Goal: Task Accomplishment & Management: Manage account settings

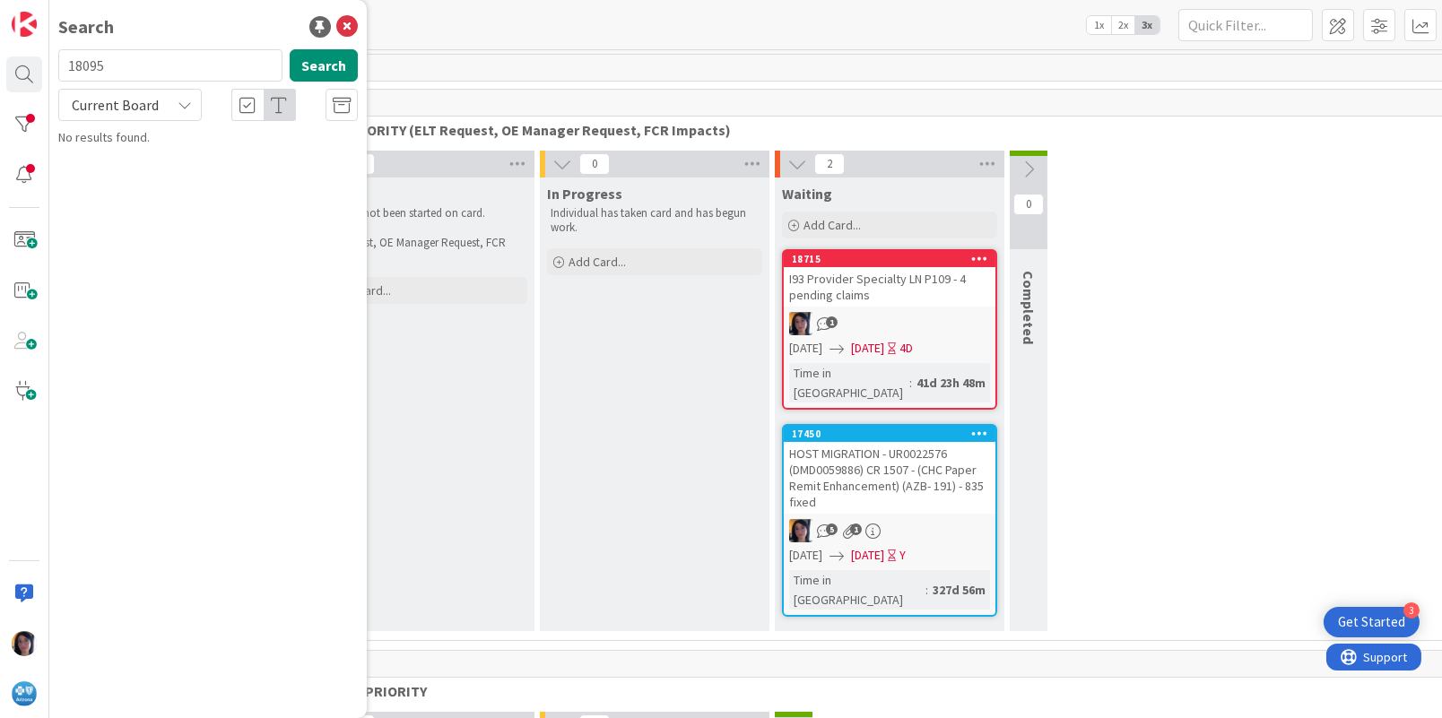
scroll to position [0, 164]
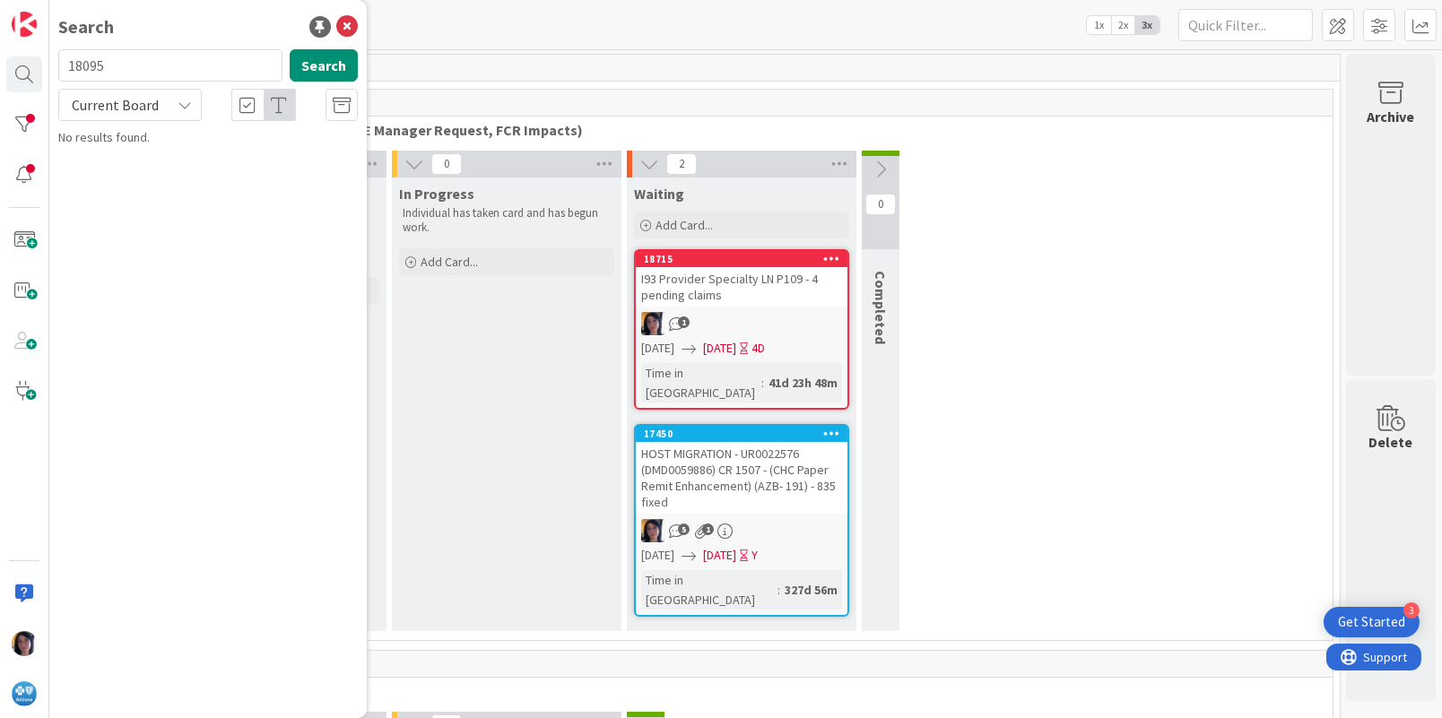
click at [79, 60] on input "18095" at bounding box center [170, 65] width 224 height 32
type input "UR0106939"
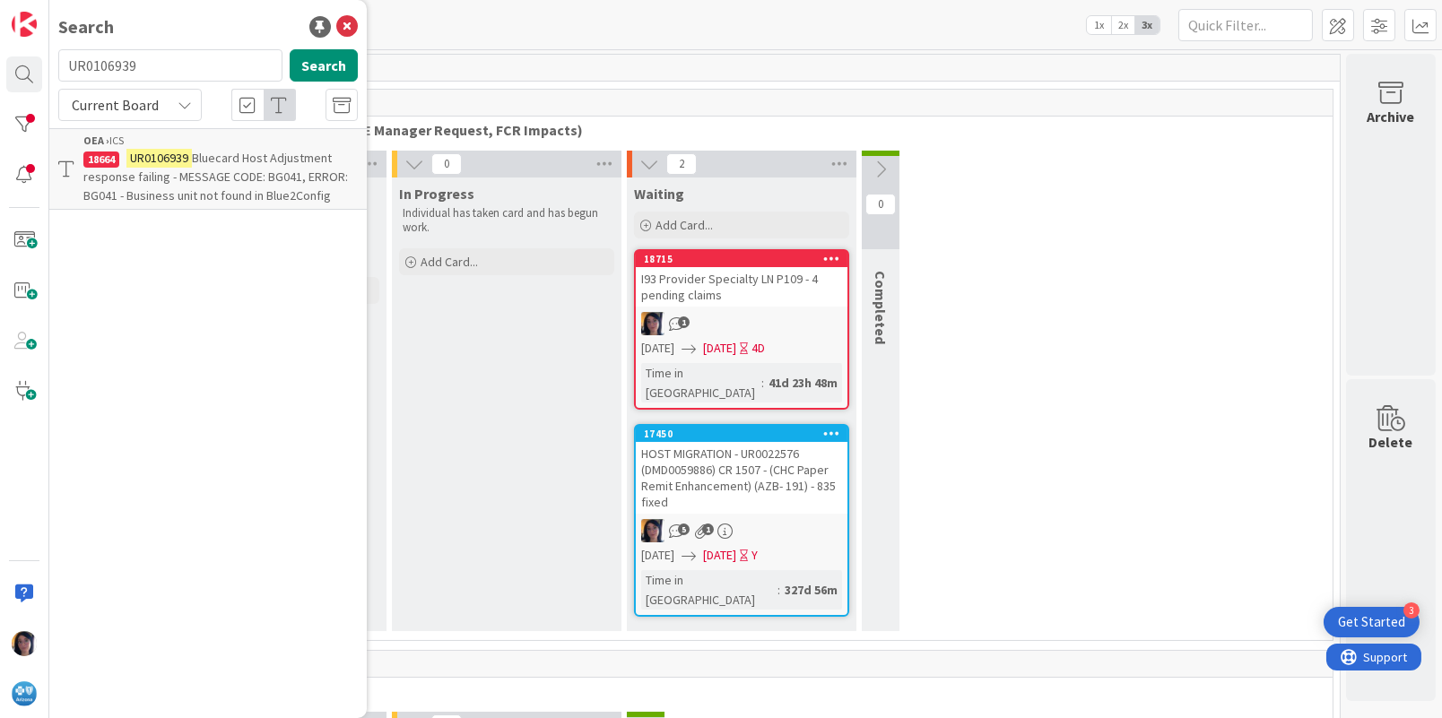
click at [168, 174] on span "Bluecard Host Adjustment response failing - MESSAGE CODE: BG041, ERROR: BG041 -…" at bounding box center [215, 177] width 265 height 54
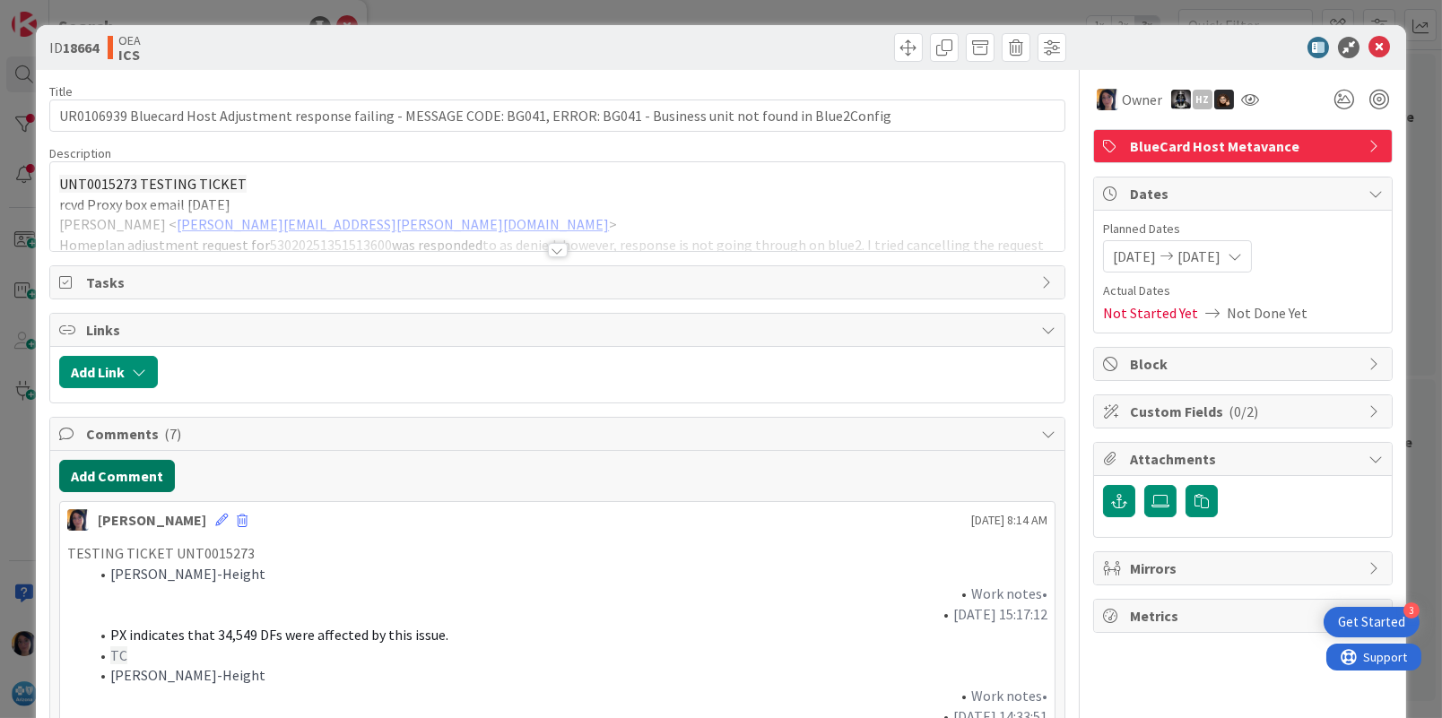
click at [109, 467] on button "Add Comment" at bounding box center [117, 476] width 116 height 32
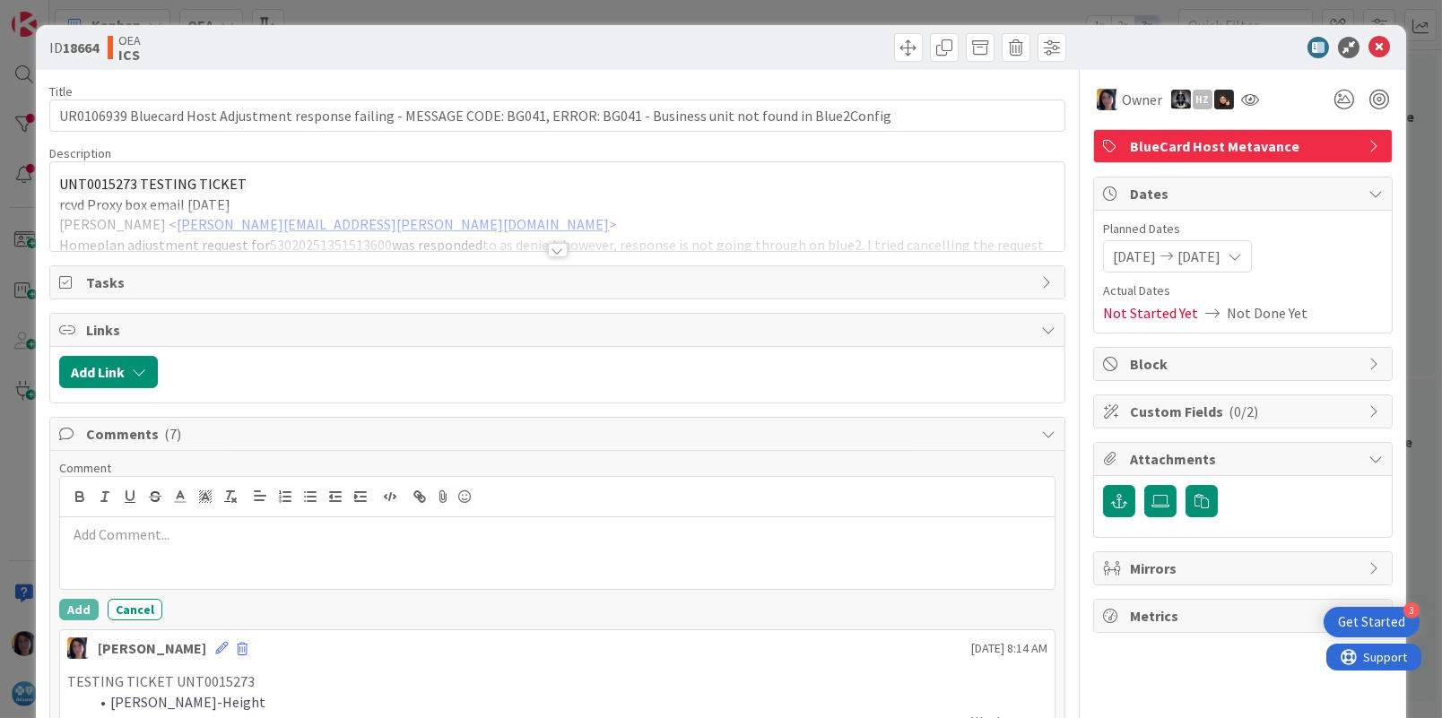
click at [135, 534] on p at bounding box center [557, 535] width 980 height 21
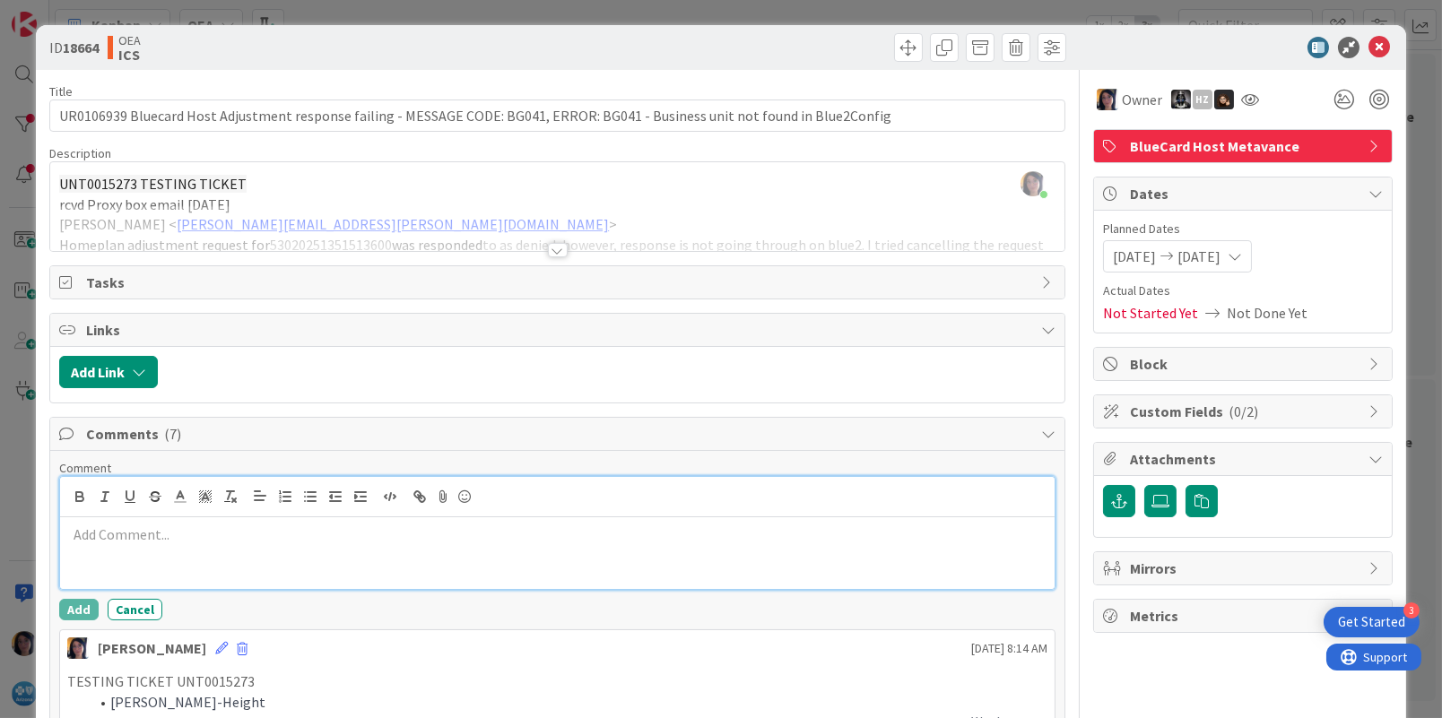
click at [108, 528] on p at bounding box center [557, 535] width 980 height 21
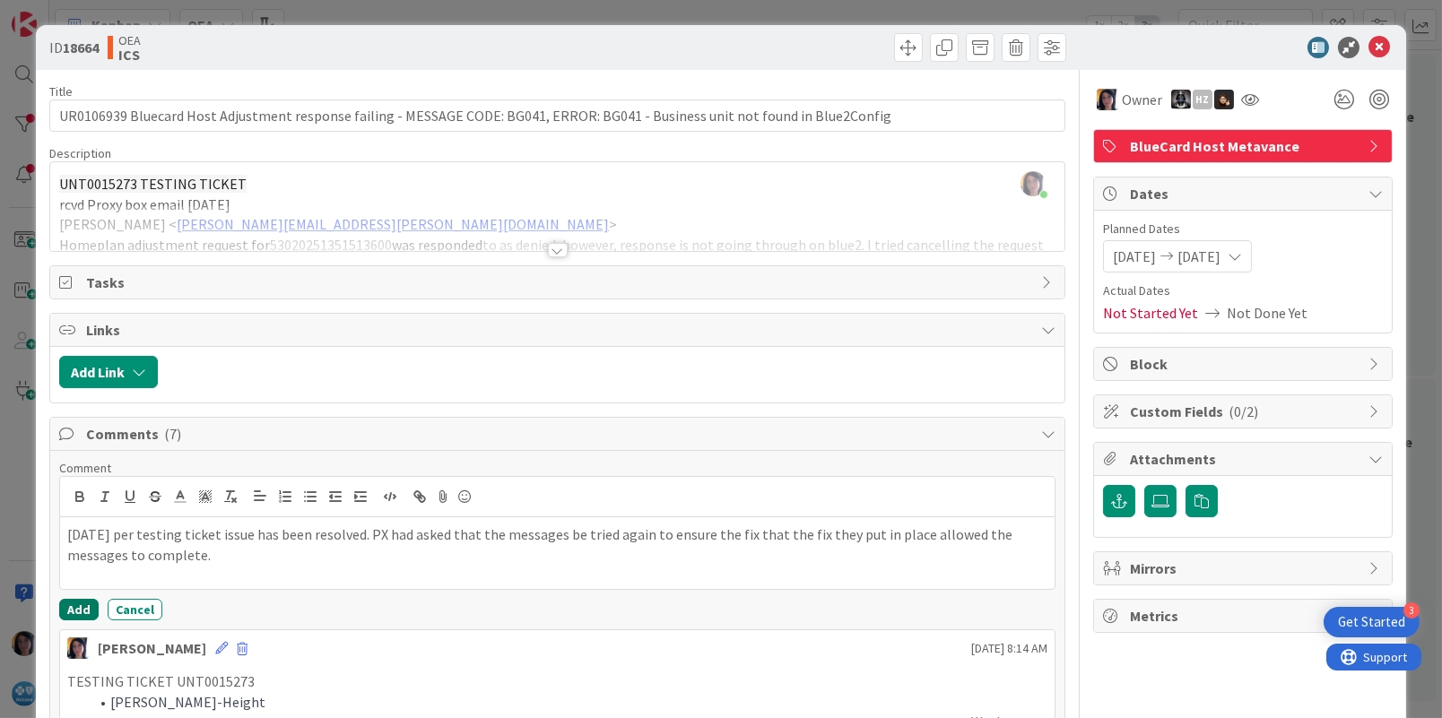
click at [75, 608] on button "Add" at bounding box center [78, 610] width 39 height 22
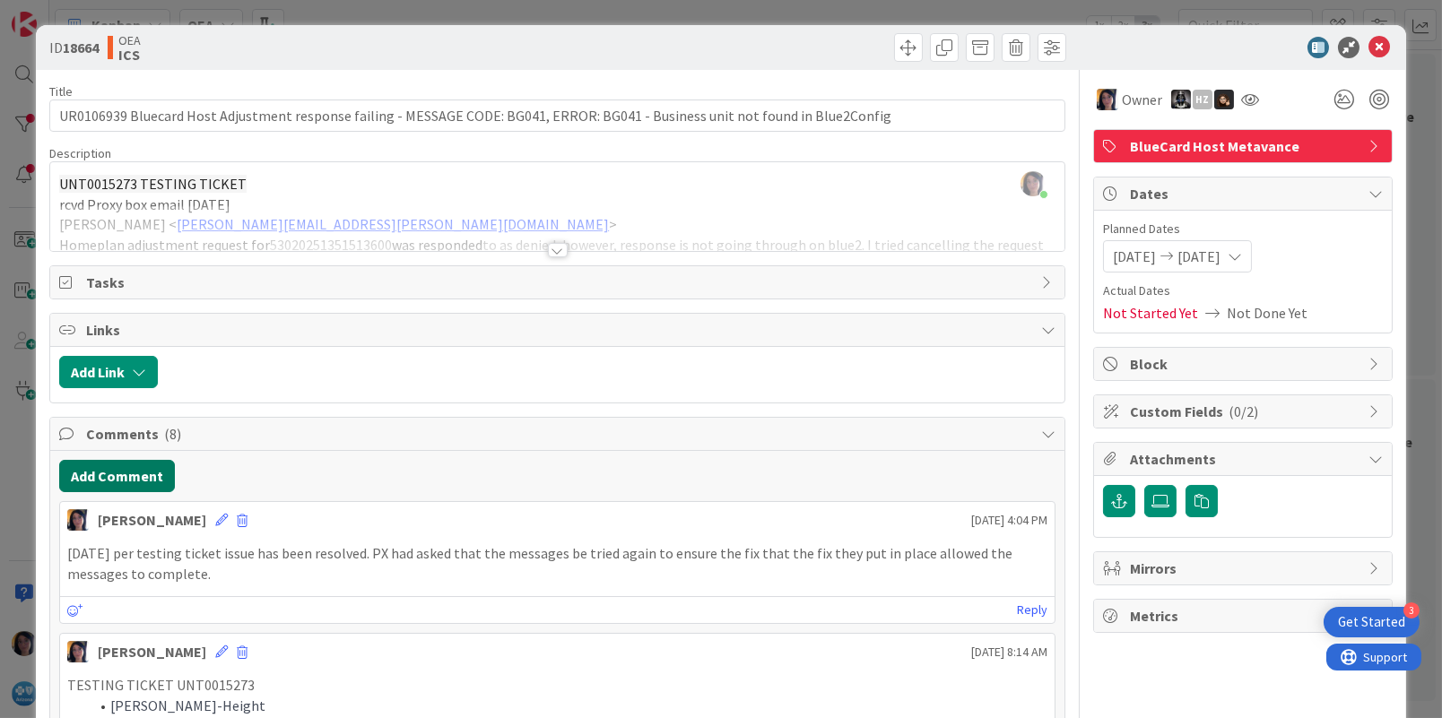
click at [122, 468] on button "Add Comment" at bounding box center [117, 476] width 116 height 32
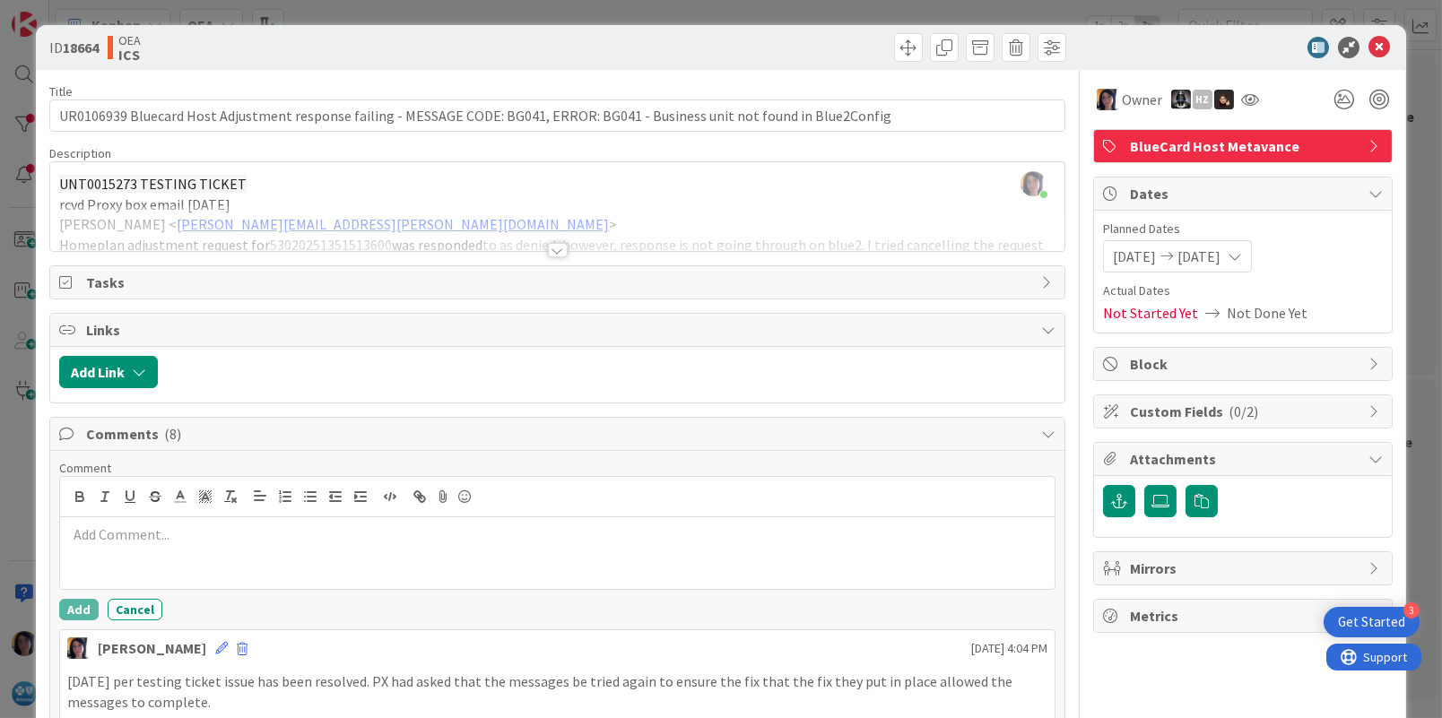
click at [135, 549] on div at bounding box center [557, 553] width 994 height 72
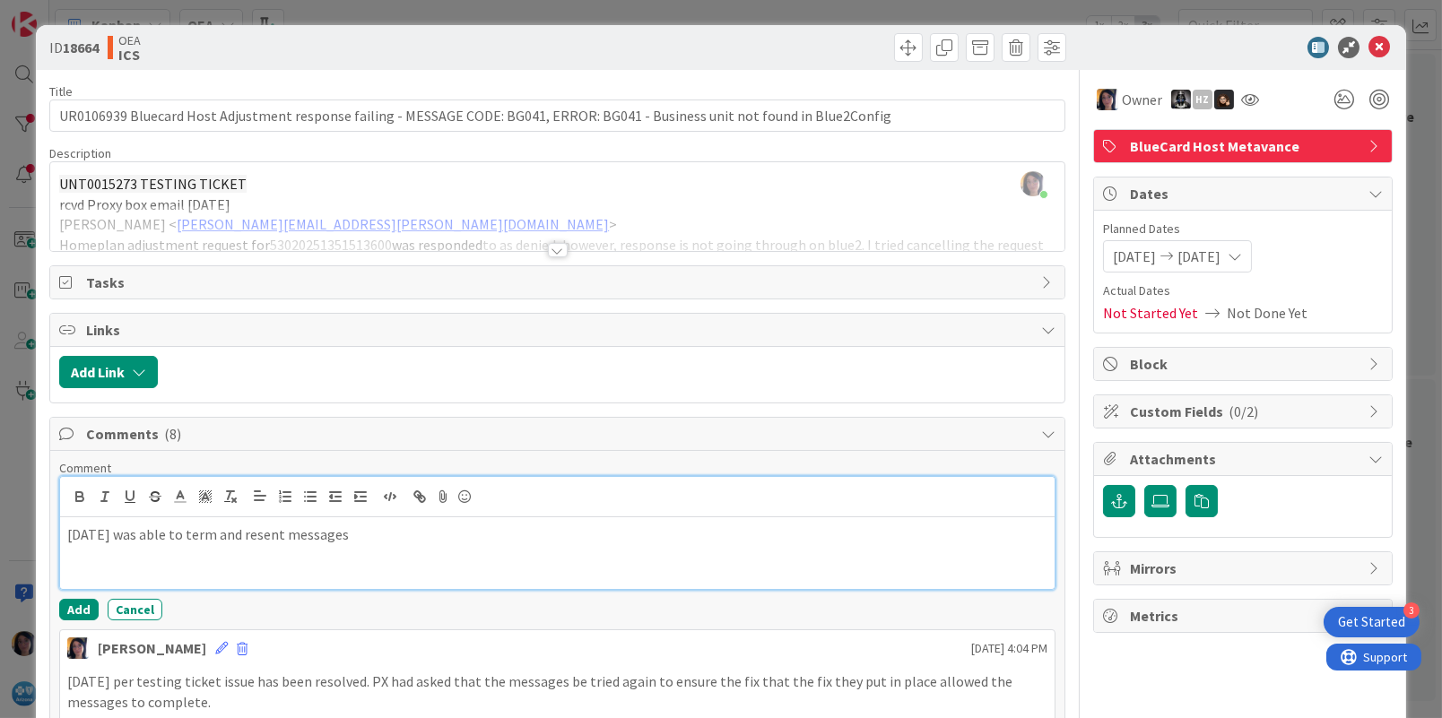
click at [84, 564] on p at bounding box center [557, 555] width 980 height 21
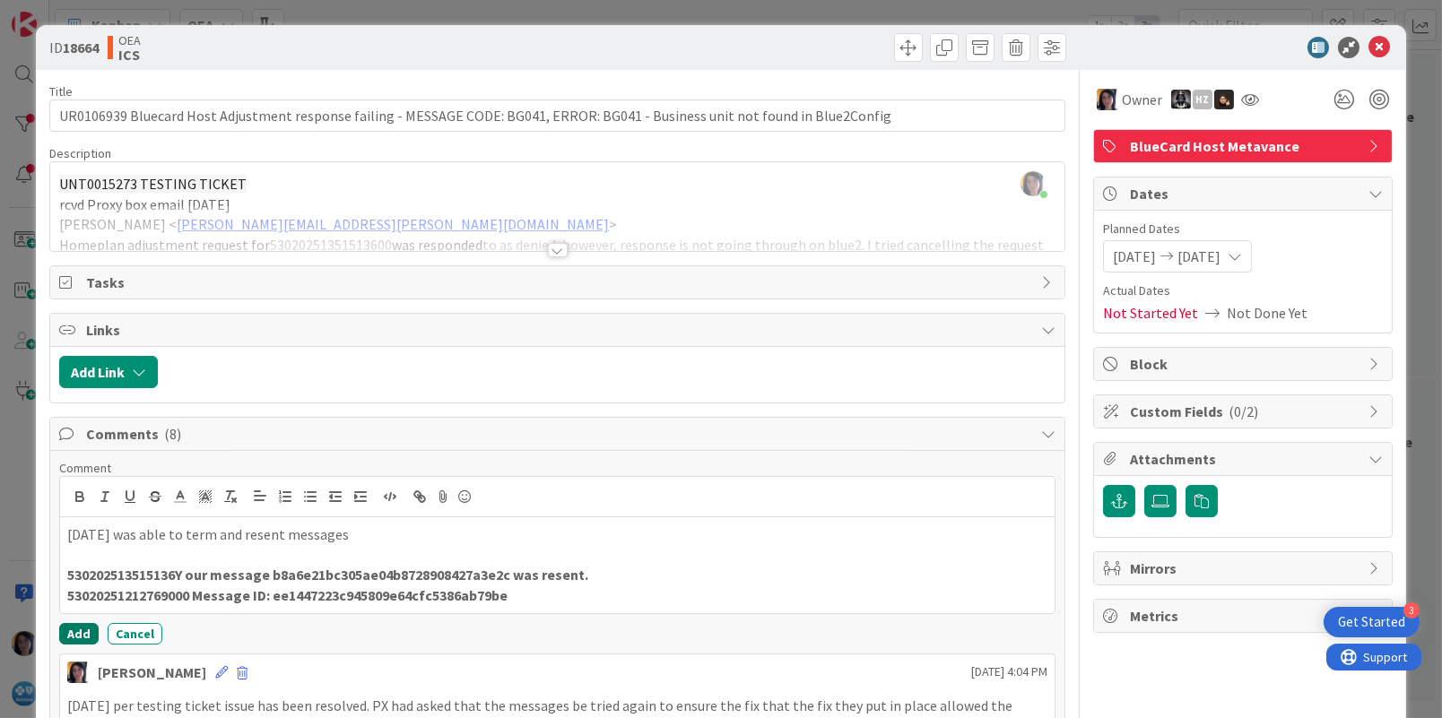
click at [80, 626] on button "Add" at bounding box center [78, 634] width 39 height 22
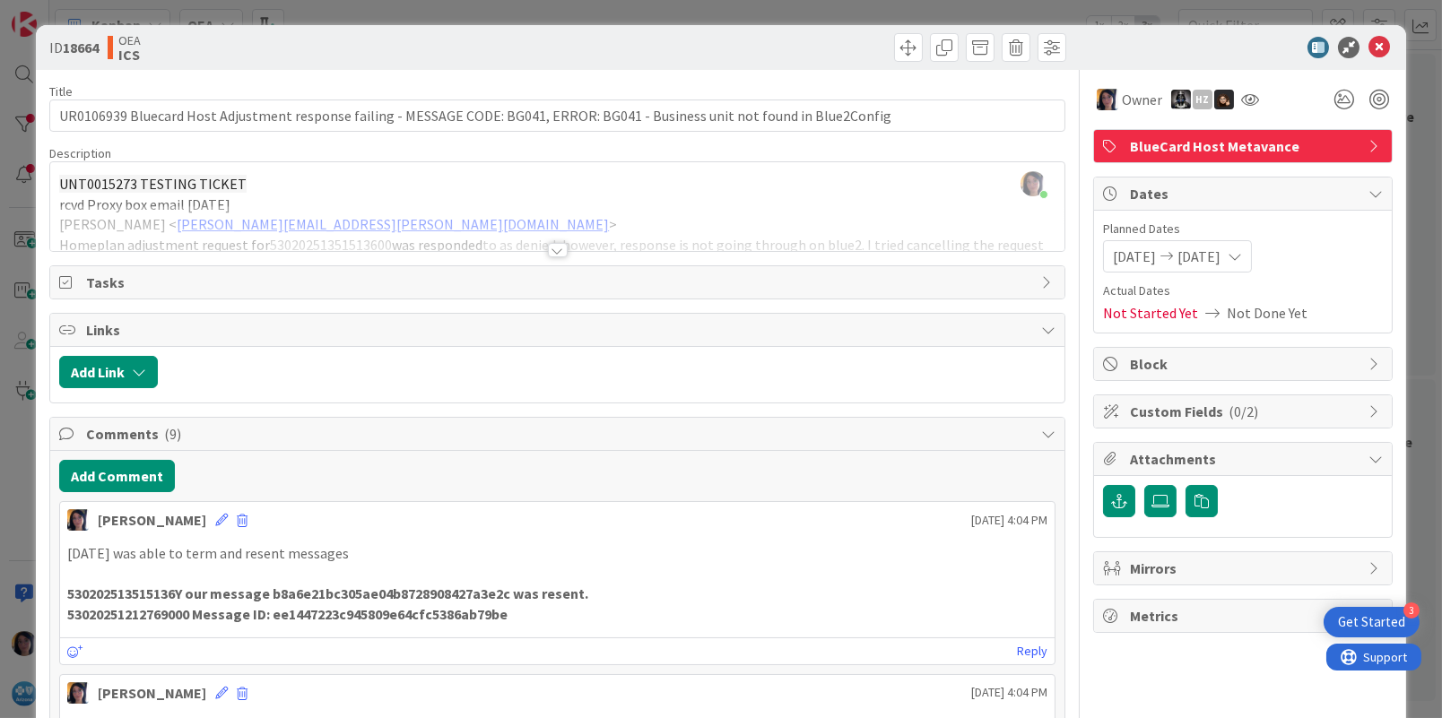
click at [558, 206] on div at bounding box center [557, 228] width 1014 height 46
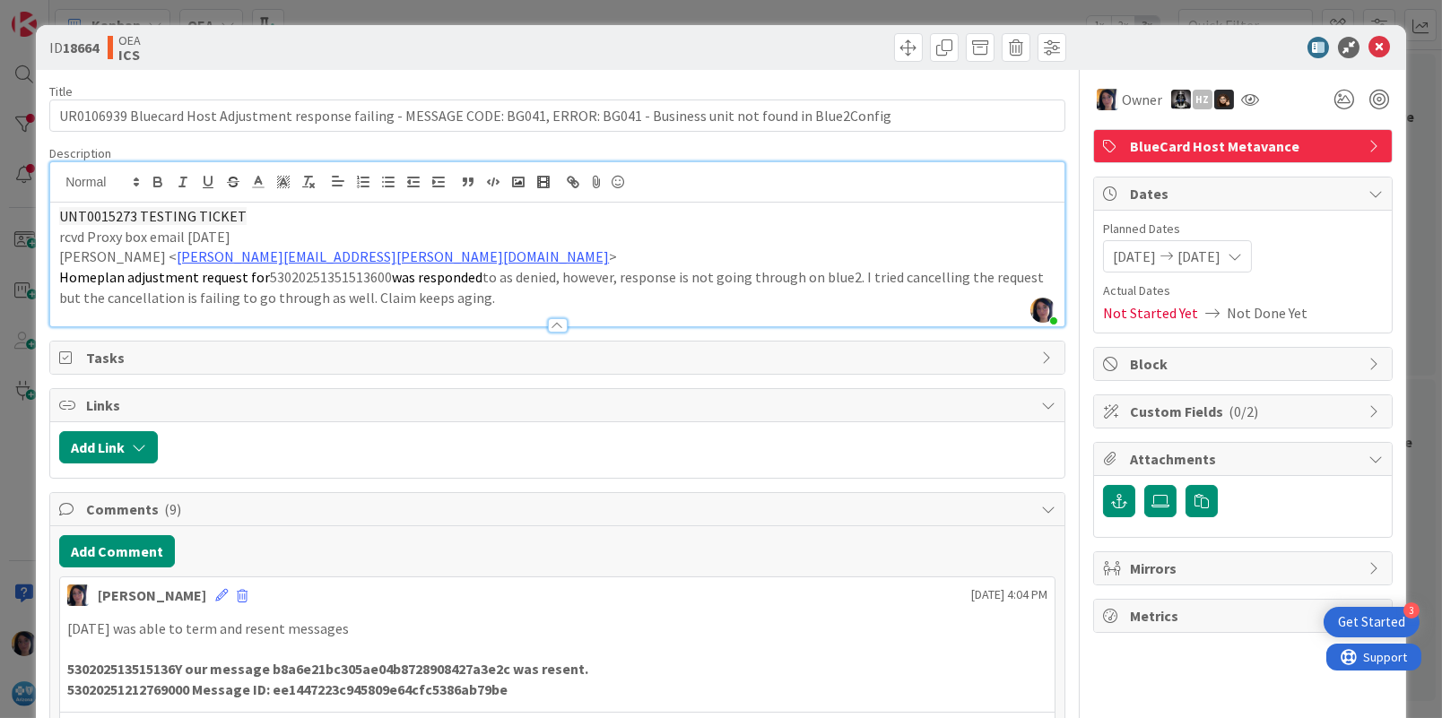
drag, startPoint x: 779, startPoint y: 280, endPoint x: 812, endPoint y: 217, distance: 71.0
click at [779, 279] on p "Homeplan adjustment request for 53020251351513600 was responded to as denied, h…" at bounding box center [557, 287] width 996 height 40
click at [894, 48] on span at bounding box center [908, 47] width 29 height 29
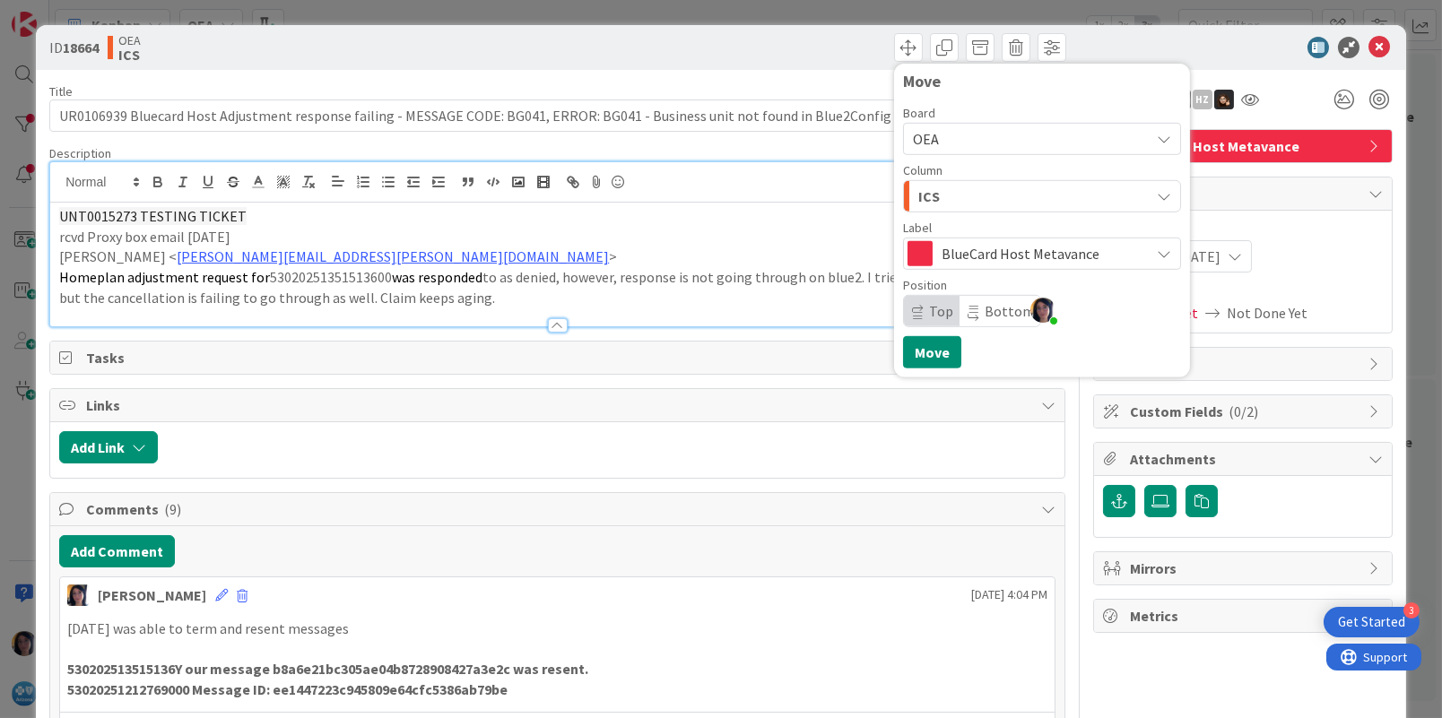
click at [928, 183] on div "ICS" at bounding box center [1032, 196] width 236 height 29
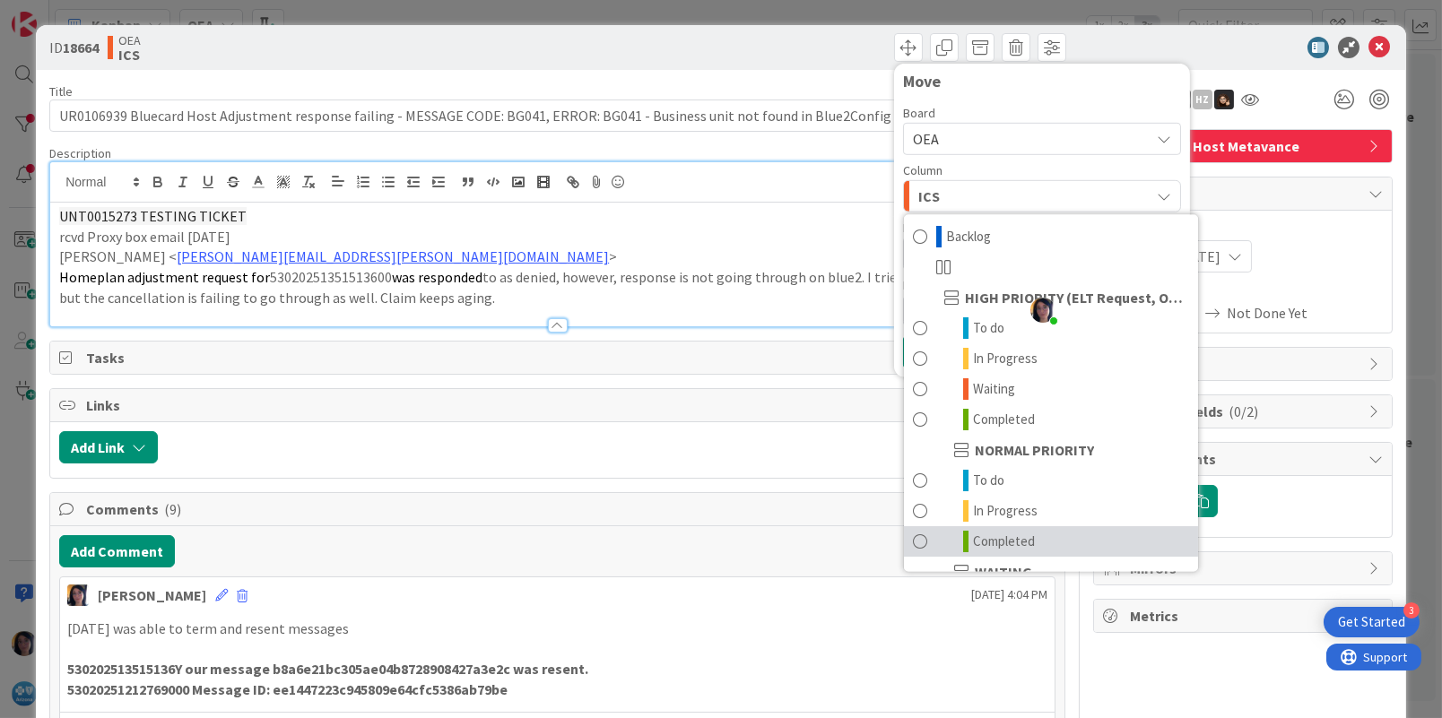
click at [986, 544] on span "Completed" at bounding box center [1004, 542] width 62 height 22
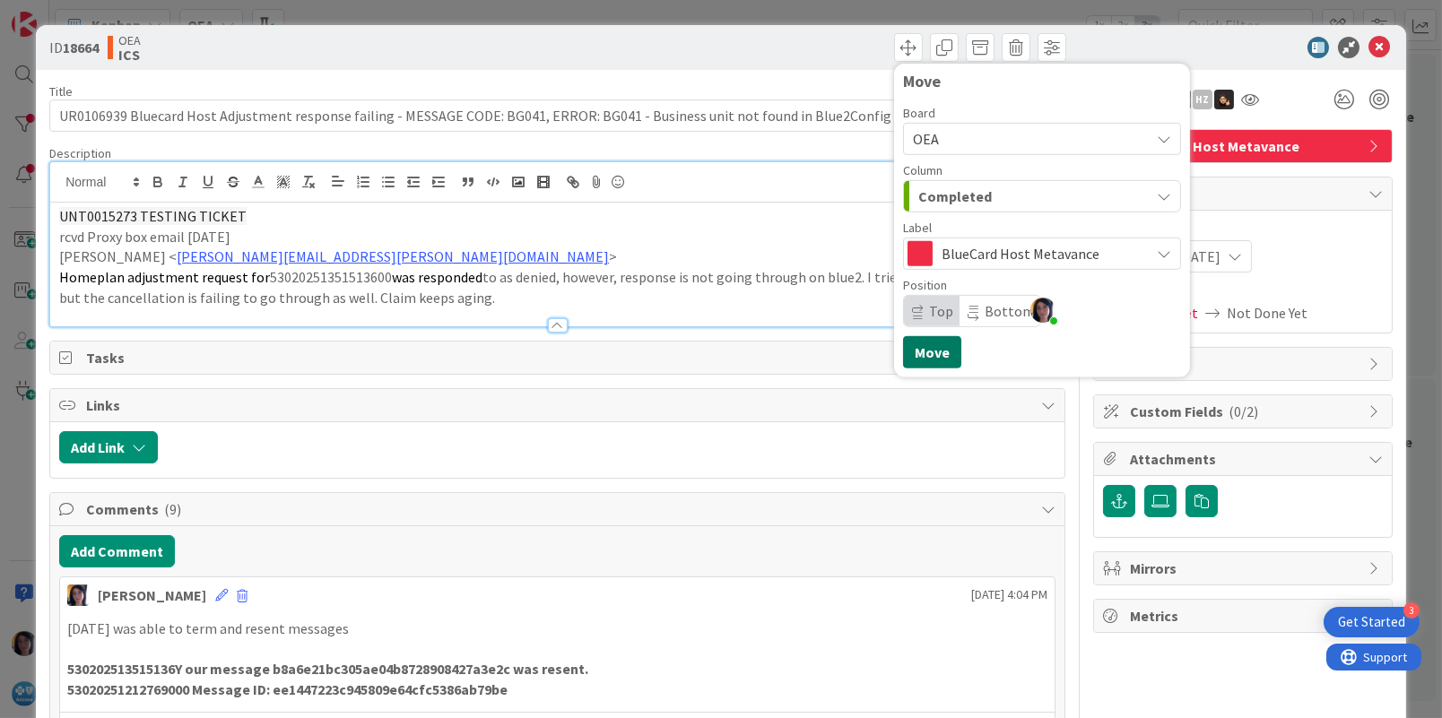
click at [913, 352] on button "Move" at bounding box center [932, 352] width 58 height 32
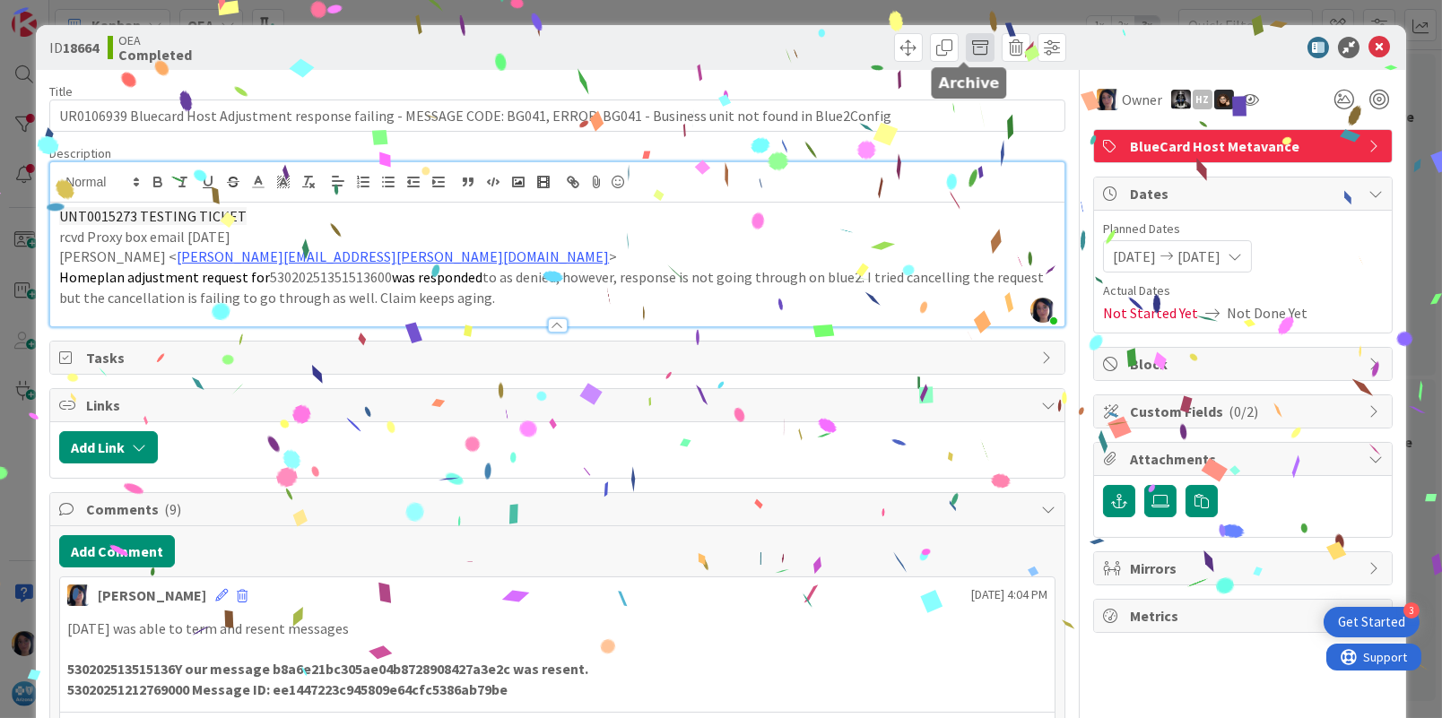
click at [966, 43] on span at bounding box center [980, 47] width 29 height 29
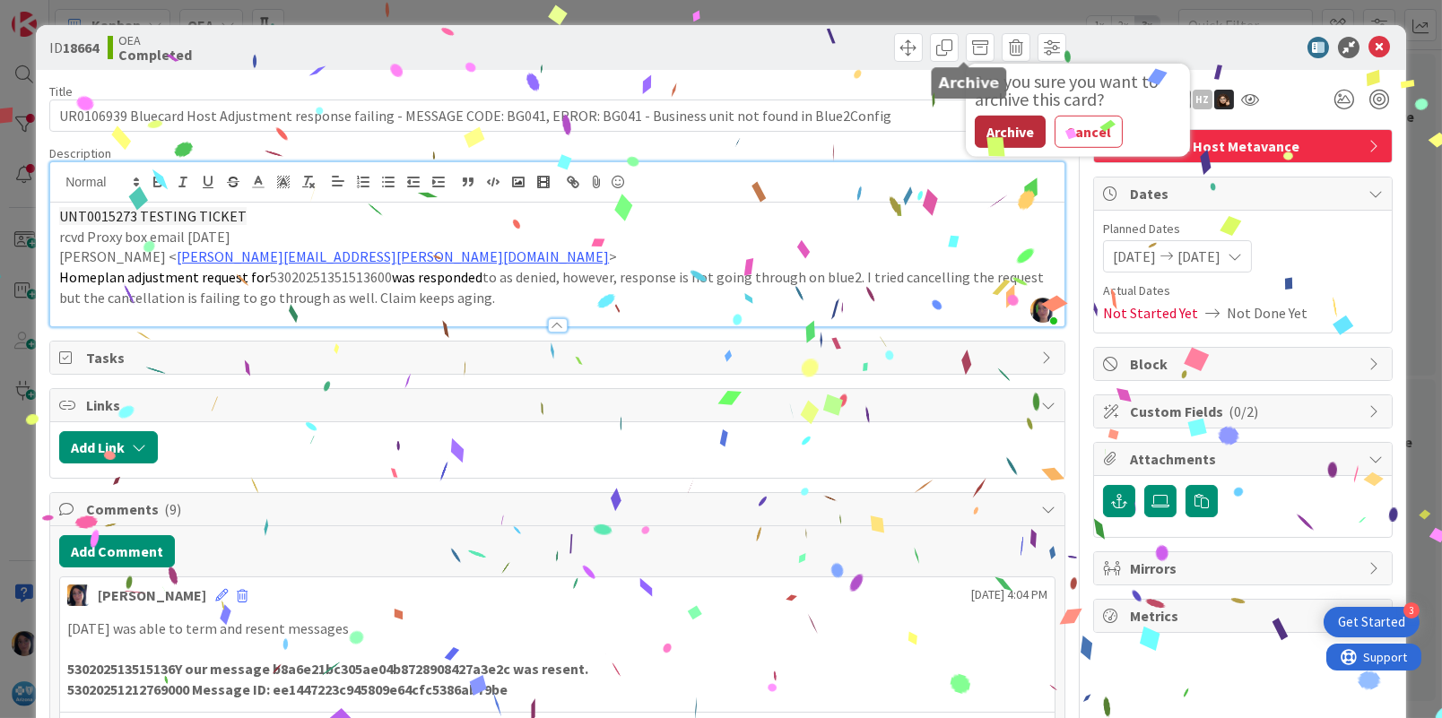
click at [977, 129] on button "Archive" at bounding box center [1010, 132] width 71 height 32
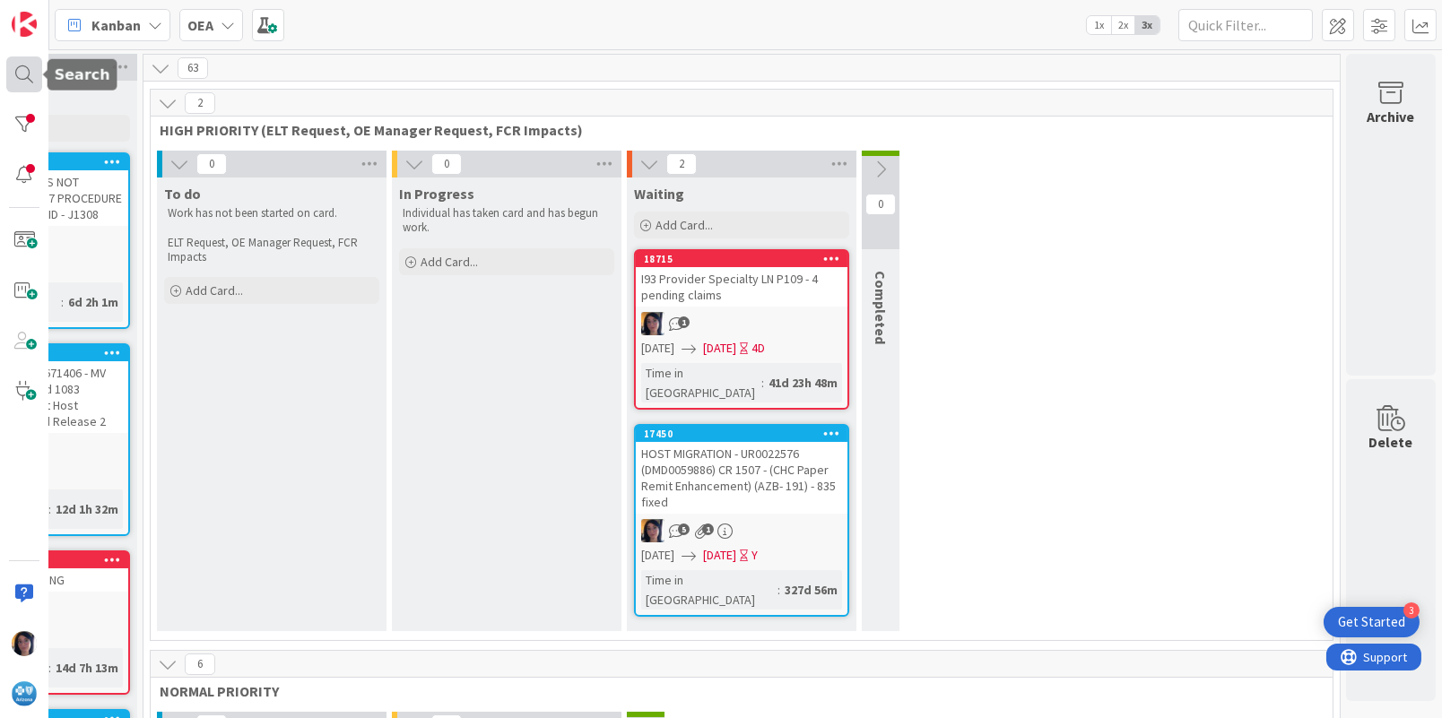
click at [16, 71] on div at bounding box center [24, 74] width 36 height 36
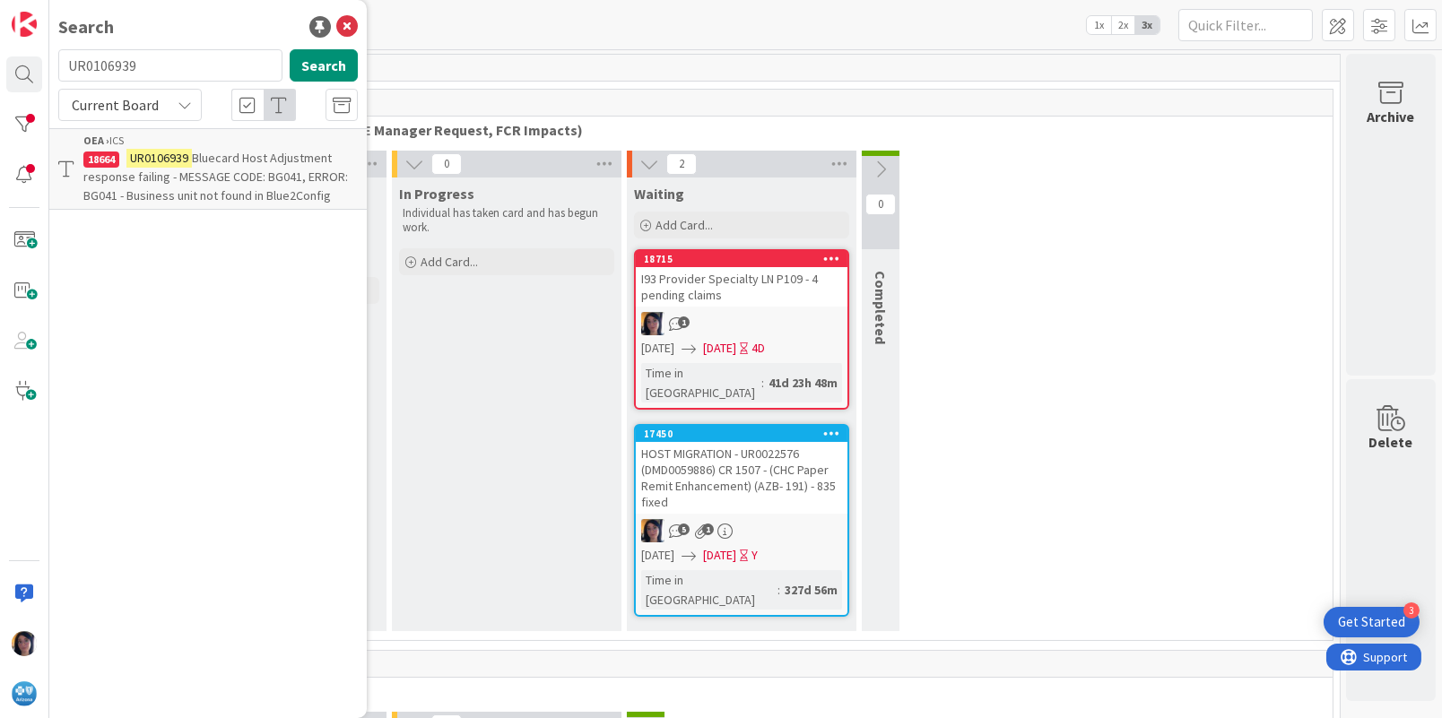
click at [109, 65] on input "UR0106939" at bounding box center [170, 65] width 224 height 32
type input "UR0107498"
click at [161, 150] on span "UR0016313" at bounding box center [155, 158] width 58 height 16
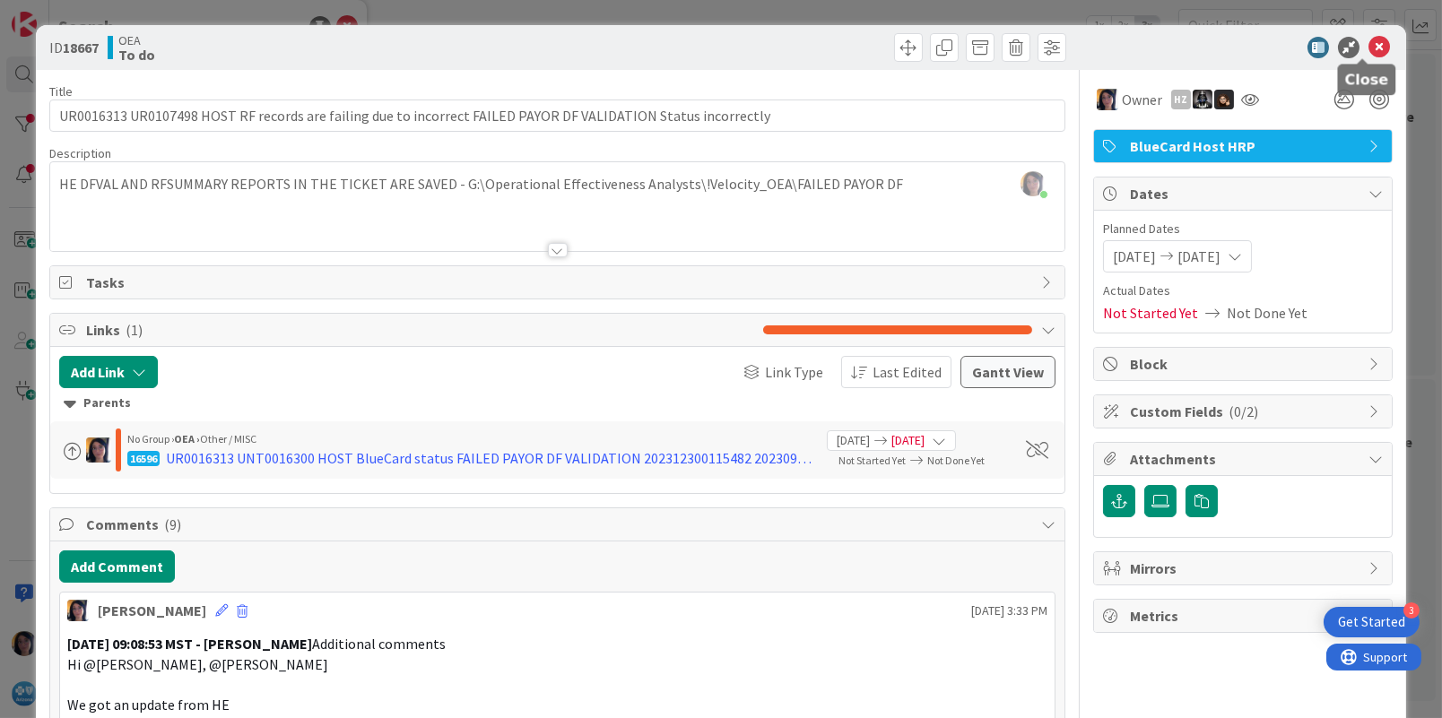
click at [1371, 48] on icon at bounding box center [1379, 48] width 22 height 22
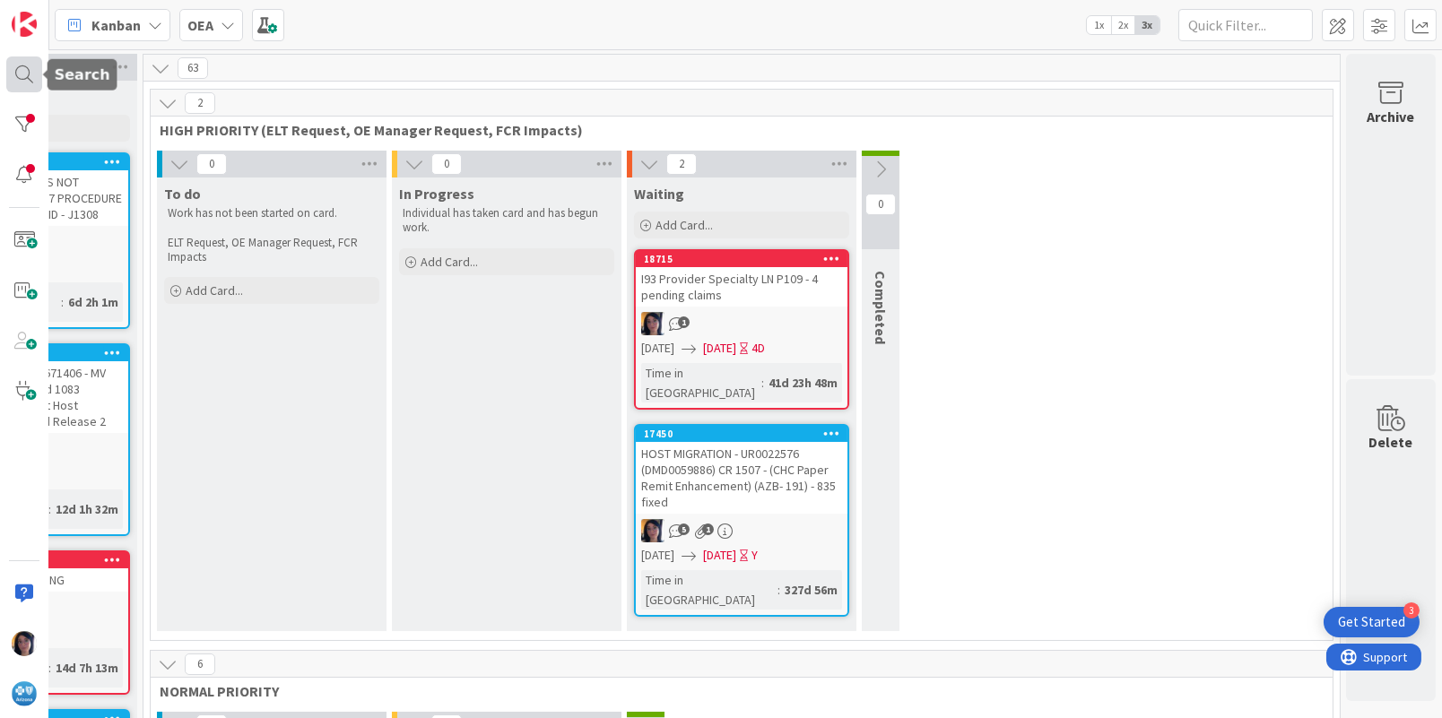
click at [9, 74] on div at bounding box center [24, 74] width 36 height 36
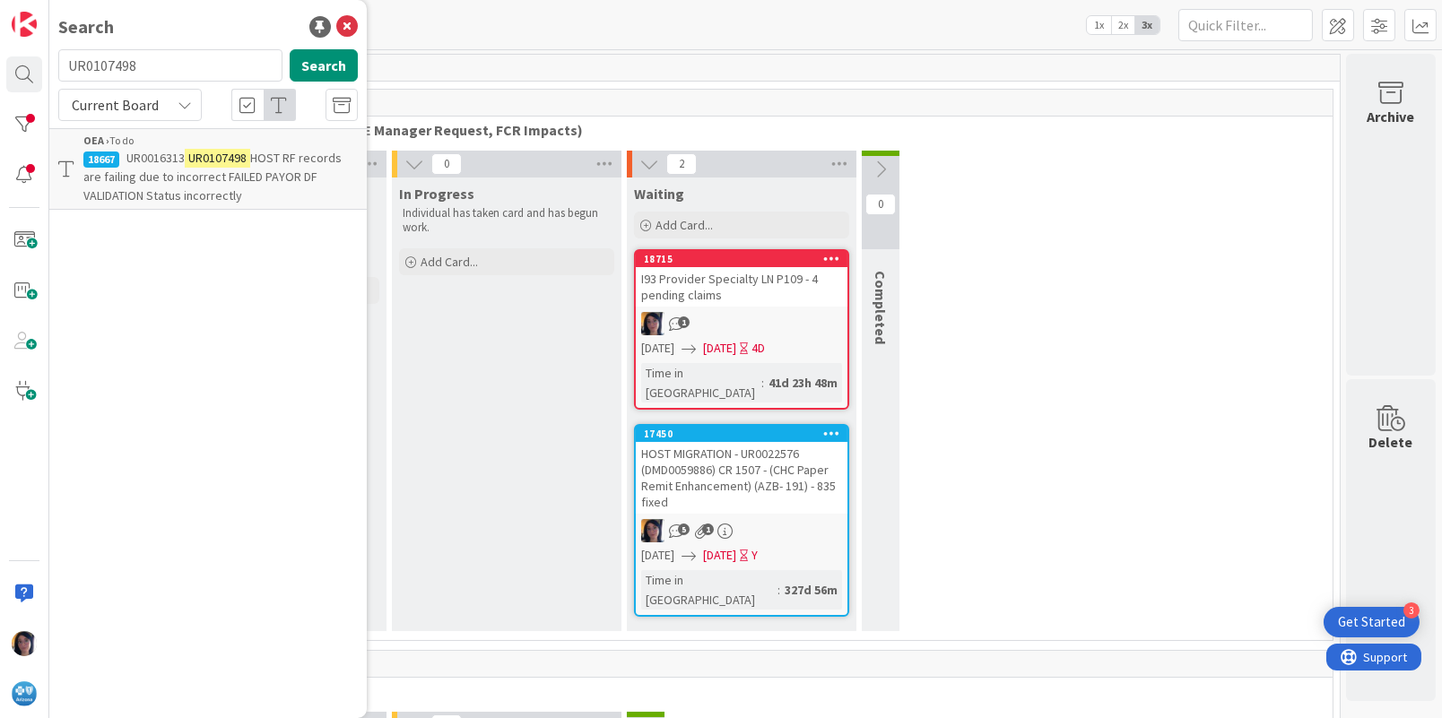
click at [109, 62] on input "UR0107498" at bounding box center [170, 65] width 224 height 32
type input "INC0293355"
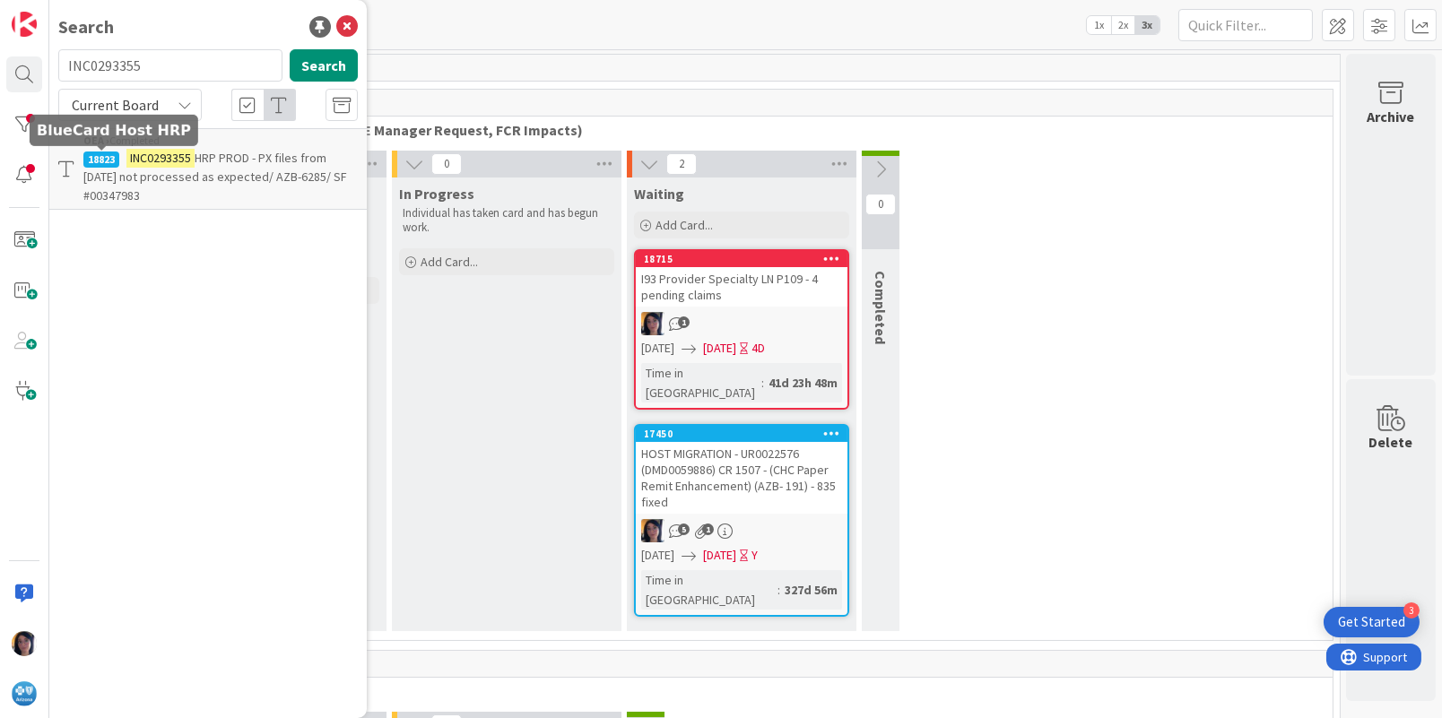
click at [118, 165] on div "18823" at bounding box center [101, 160] width 36 height 16
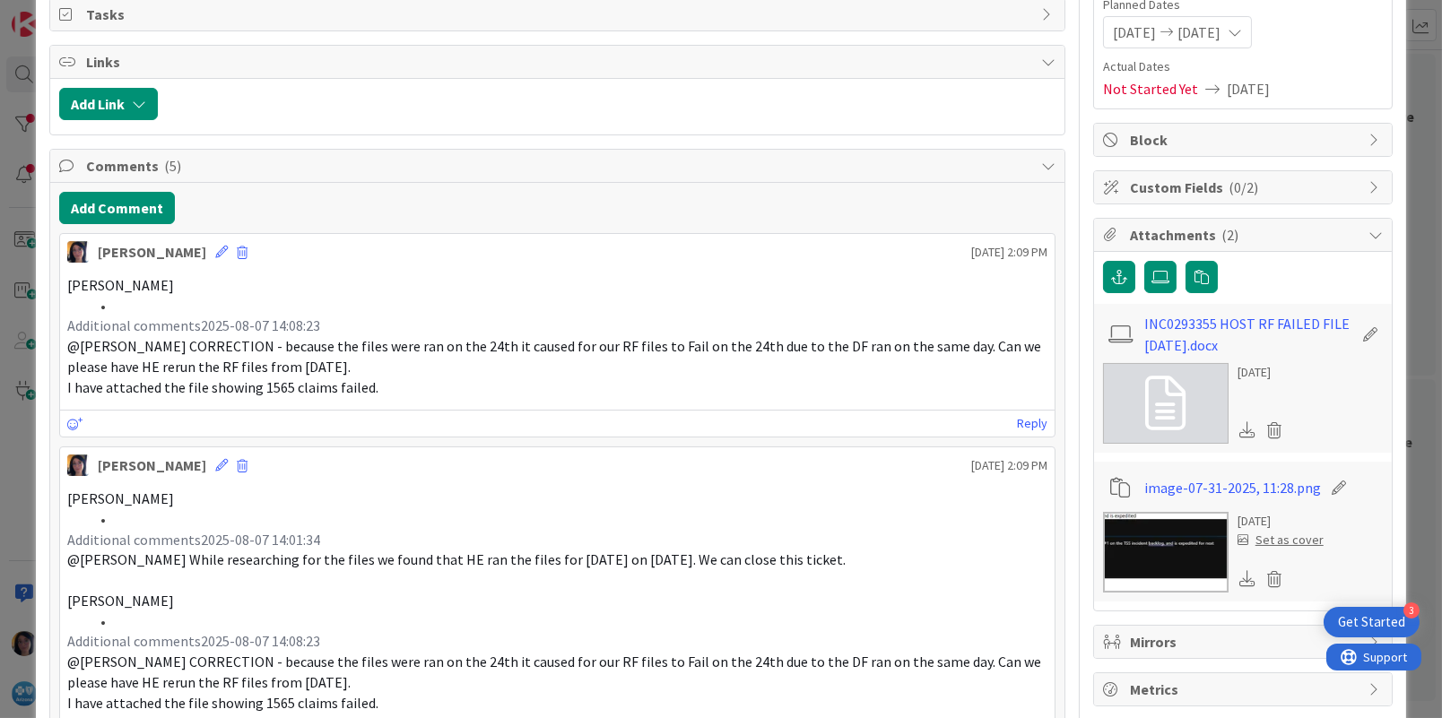
scroll to position [112, 0]
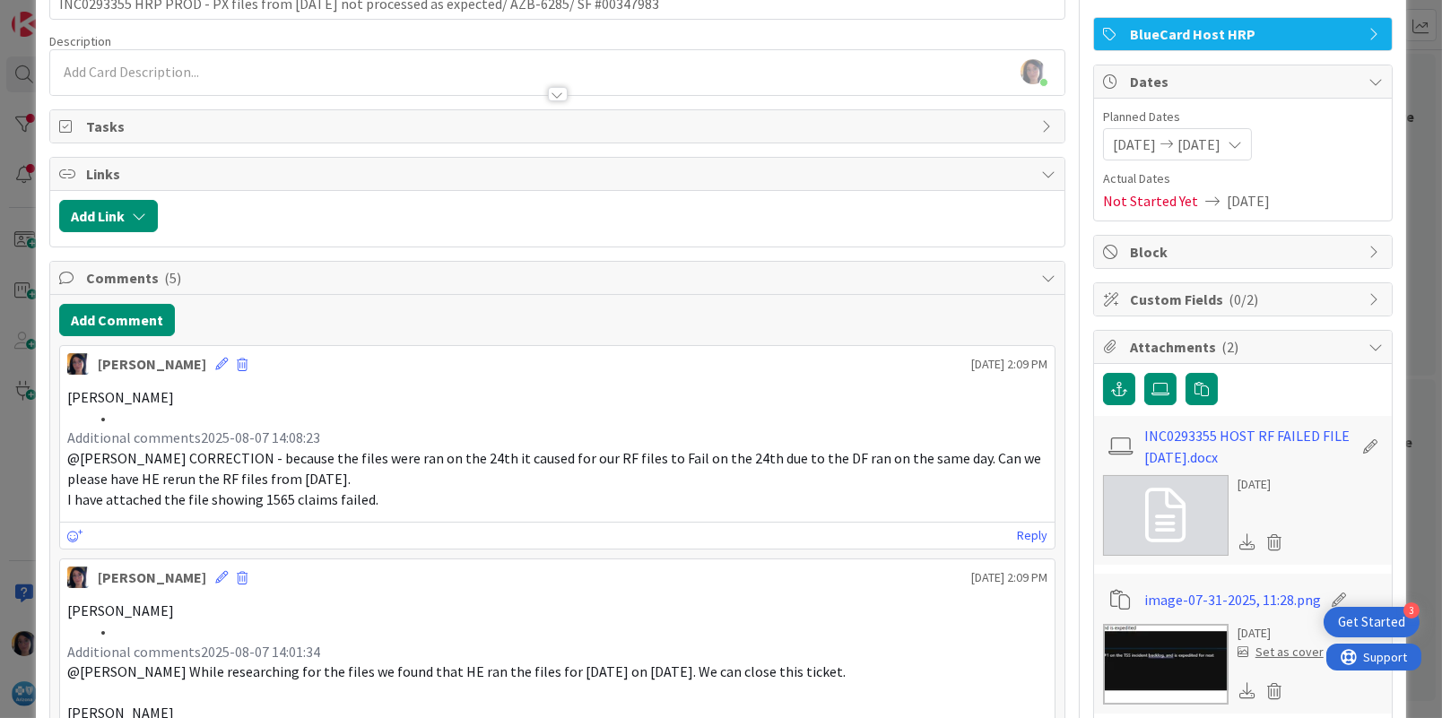
drag, startPoint x: 760, startPoint y: 334, endPoint x: 766, endPoint y: 317, distance: 17.0
click at [760, 334] on div "Add Comment" at bounding box center [557, 320] width 996 height 32
click at [699, 374] on div "[PERSON_NAME] [DATE] 2:09 PM [PERSON_NAME] Additional comments2025-08-07 14:08:…" at bounding box center [557, 447] width 996 height 204
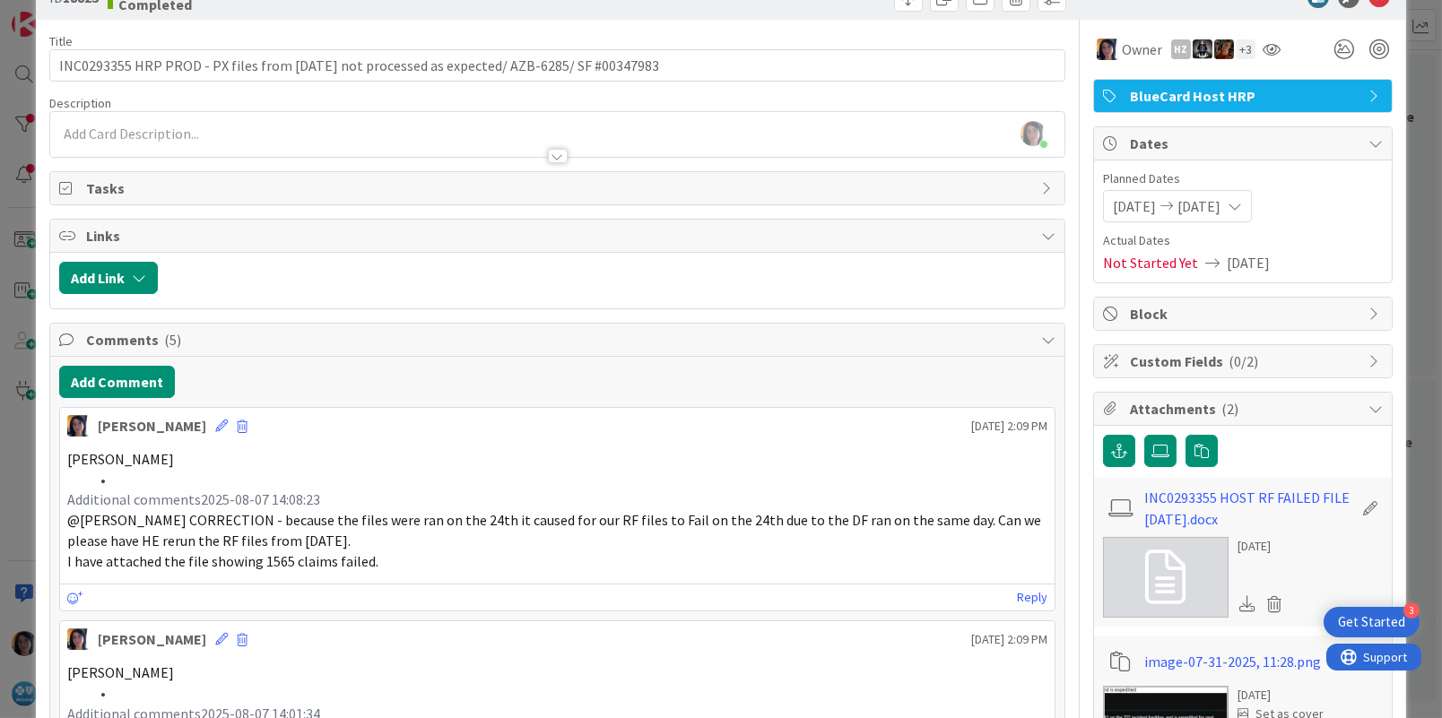
scroll to position [0, 0]
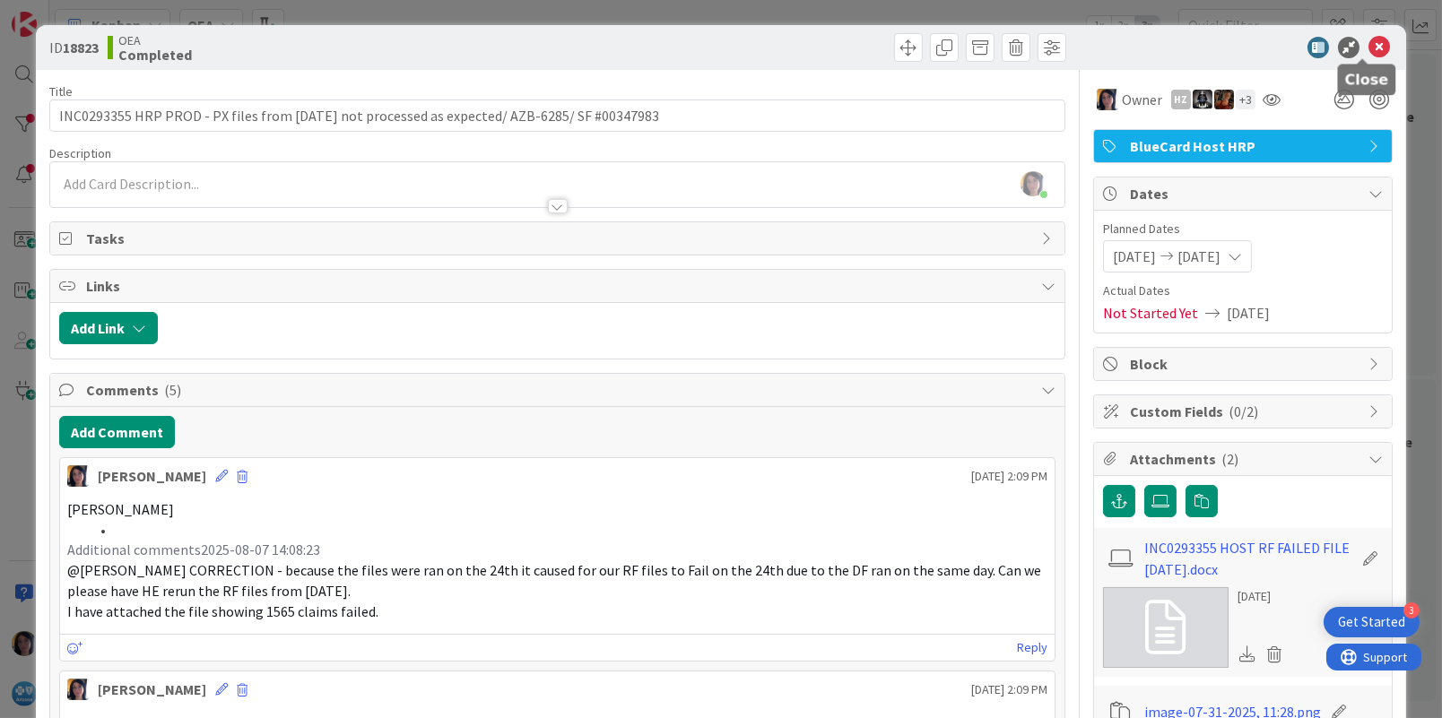
click at [1368, 48] on icon at bounding box center [1379, 48] width 22 height 22
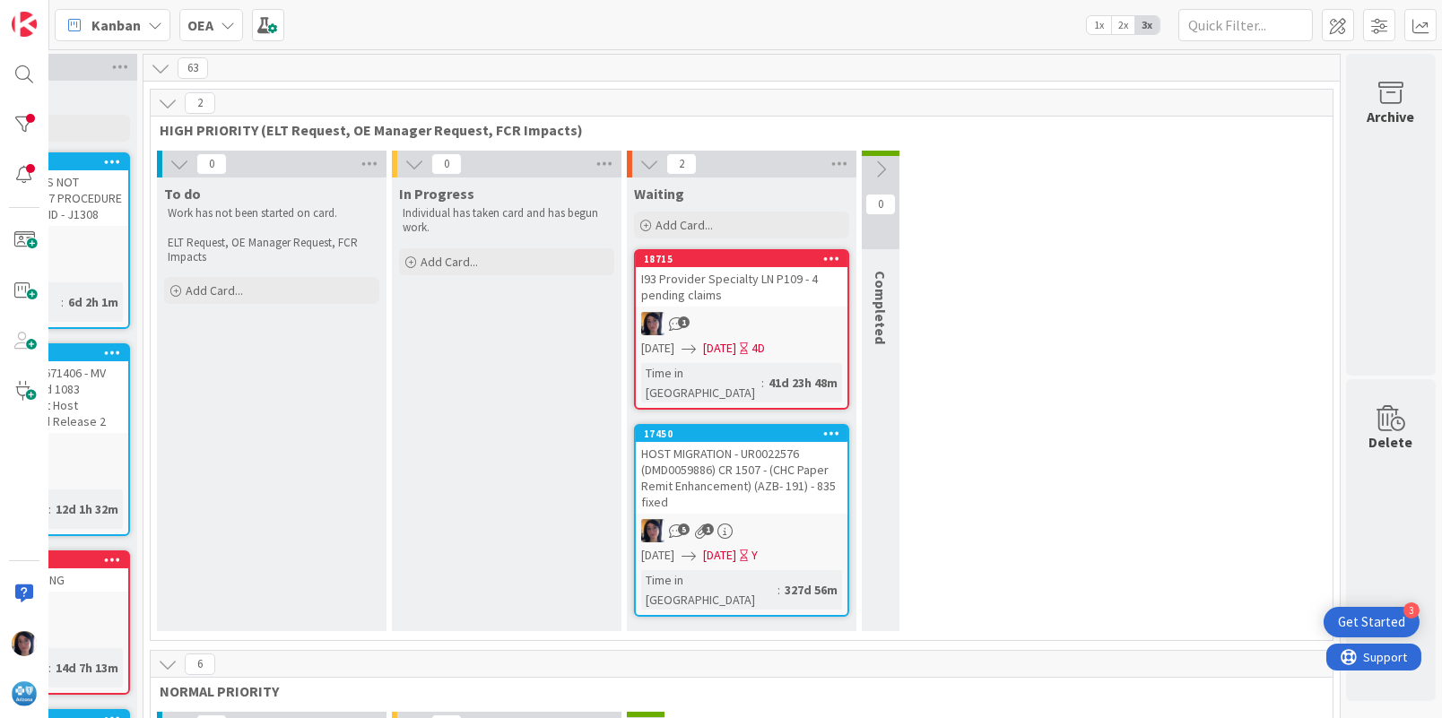
drag, startPoint x: 992, startPoint y: 480, endPoint x: 685, endPoint y: 270, distance: 371.6
click at [991, 479] on div "0 To do Work has not been started on card. ELT Request, OE Manager Request, FCR…" at bounding box center [741, 396] width 1175 height 490
drag, startPoint x: 23, startPoint y: 75, endPoint x: 45, endPoint y: 95, distance: 29.2
click at [23, 75] on div at bounding box center [24, 74] width 36 height 36
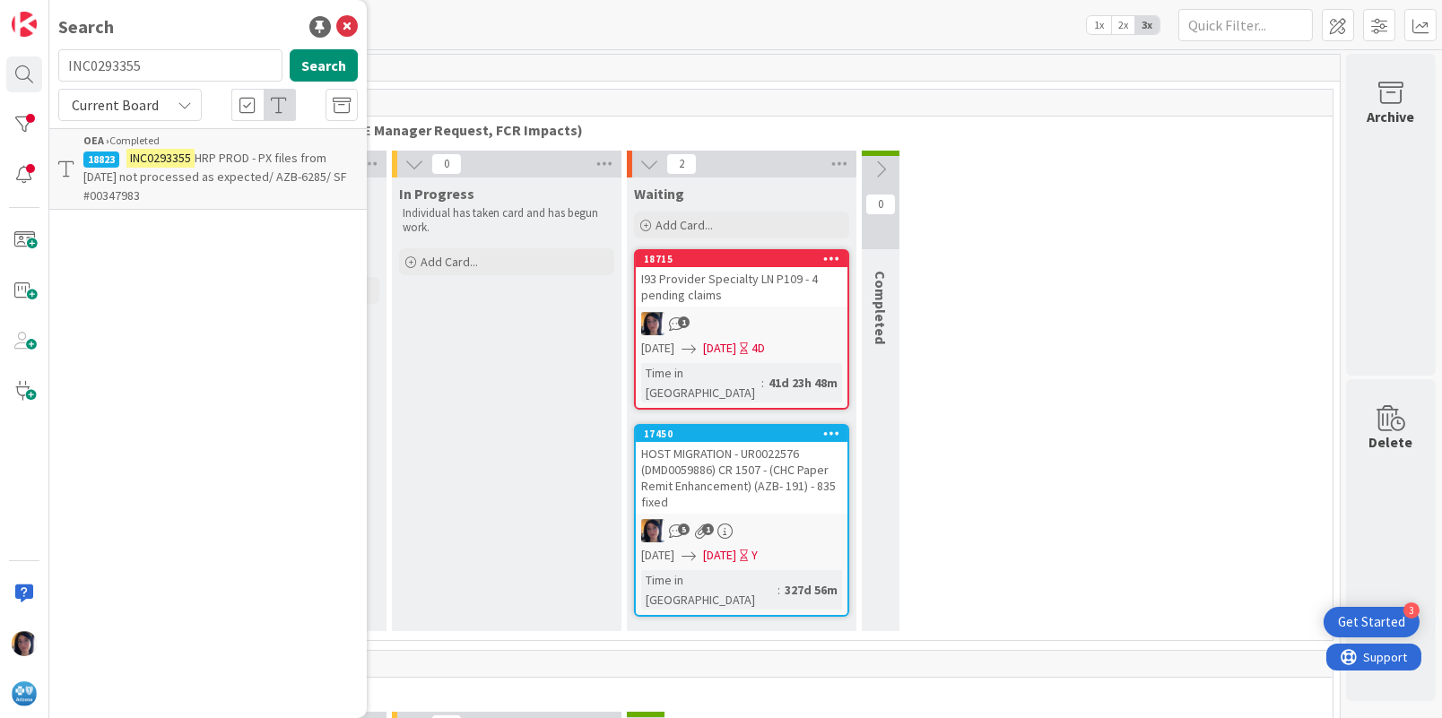
click at [184, 362] on div "Search INC0293355 Search Current Board OEA › Completed 18823 INC0293355 HRP PRO…" at bounding box center [207, 359] width 317 height 718
click at [348, 30] on icon at bounding box center [347, 27] width 22 height 22
